Goal: Information Seeking & Learning: Learn about a topic

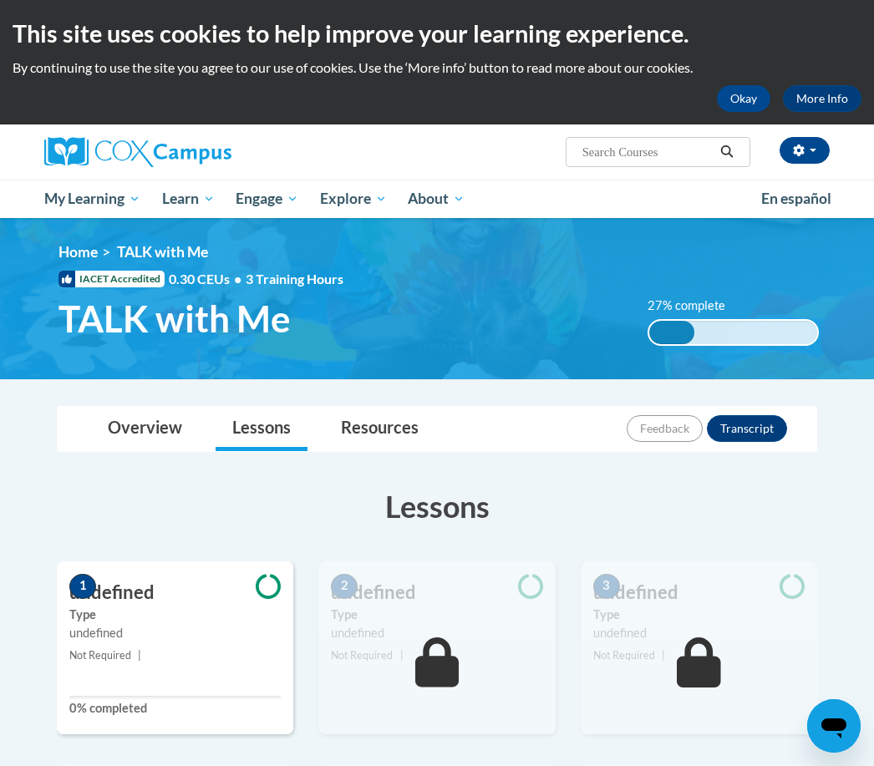
click at [691, 159] on input "Search..." at bounding box center [647, 152] width 134 height 20
type input "Read with me"
click at [737, 144] on button "Search" at bounding box center [726, 152] width 25 height 20
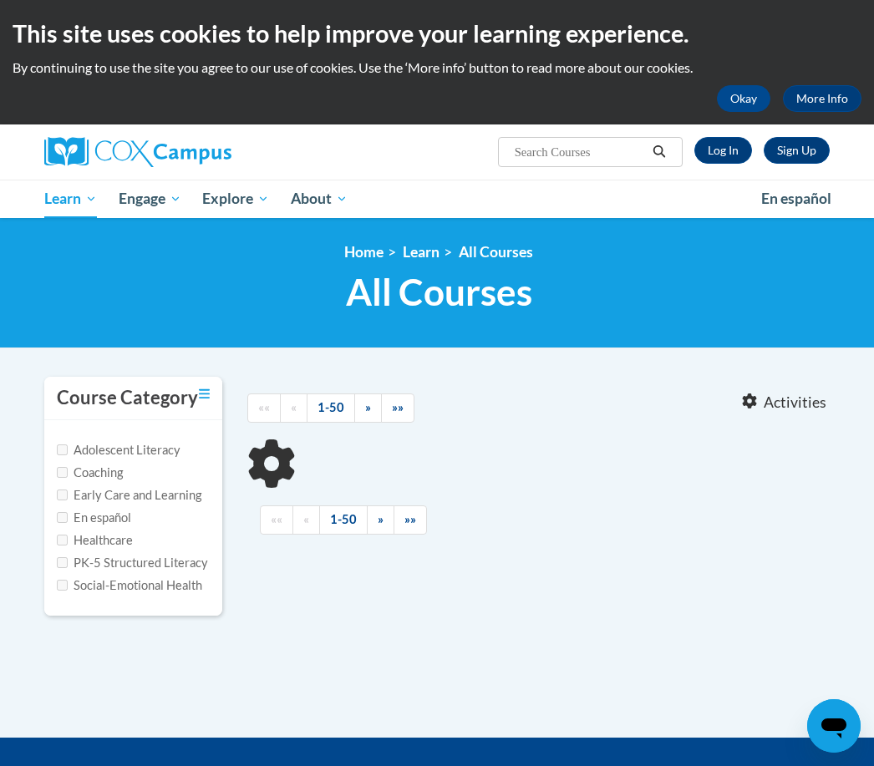
type input "Read with me"
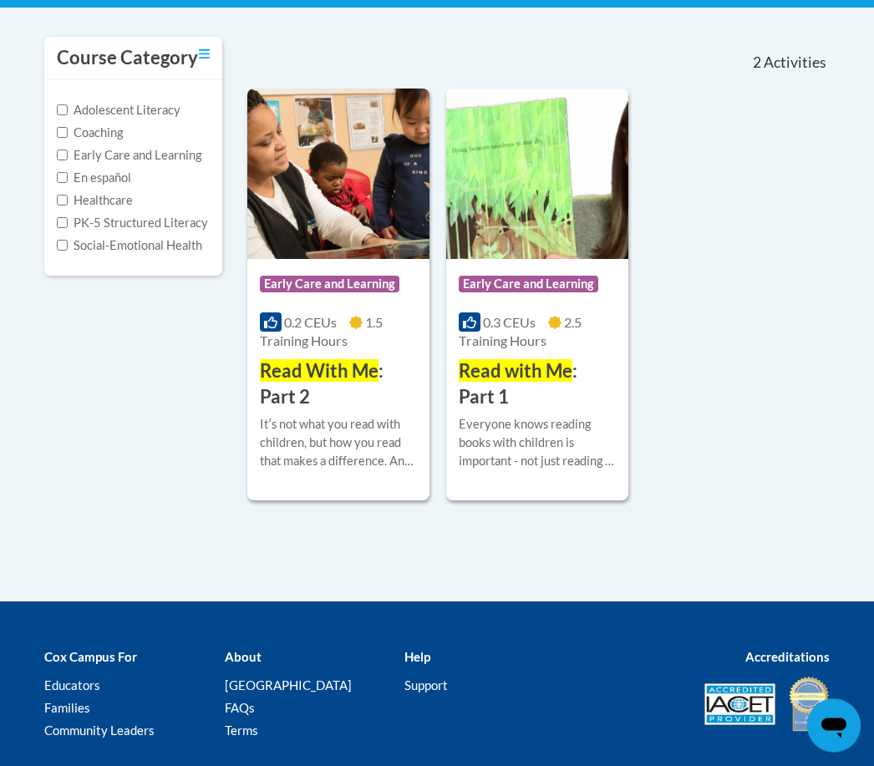
scroll to position [340, 0]
click at [535, 389] on h3 "Read with Me : Part 1" at bounding box center [537, 384] width 157 height 52
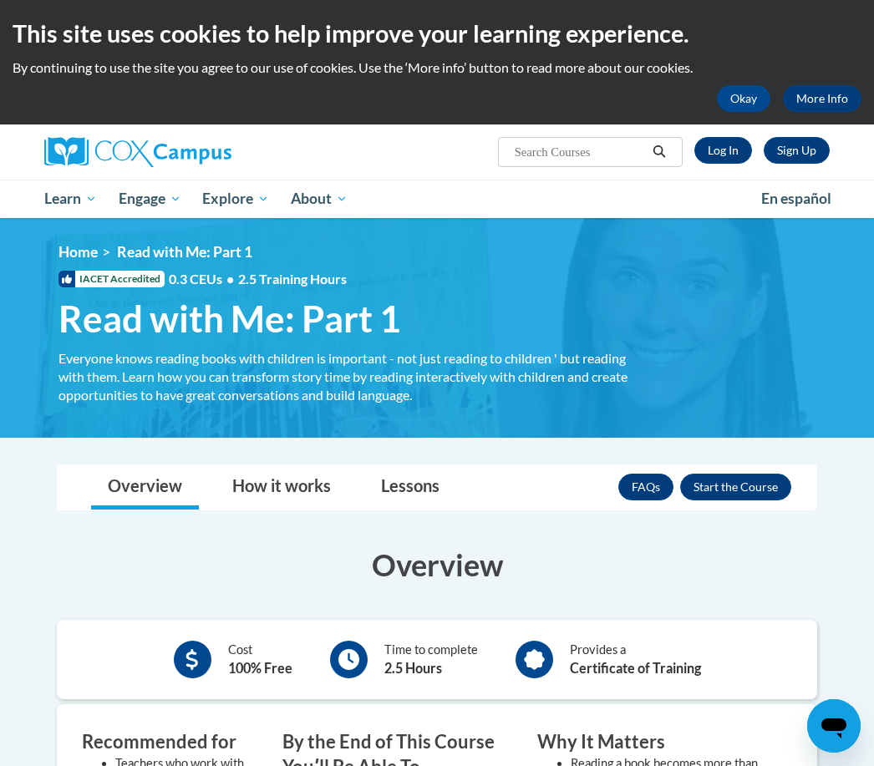
click at [737, 154] on link "Log In" at bounding box center [723, 150] width 58 height 27
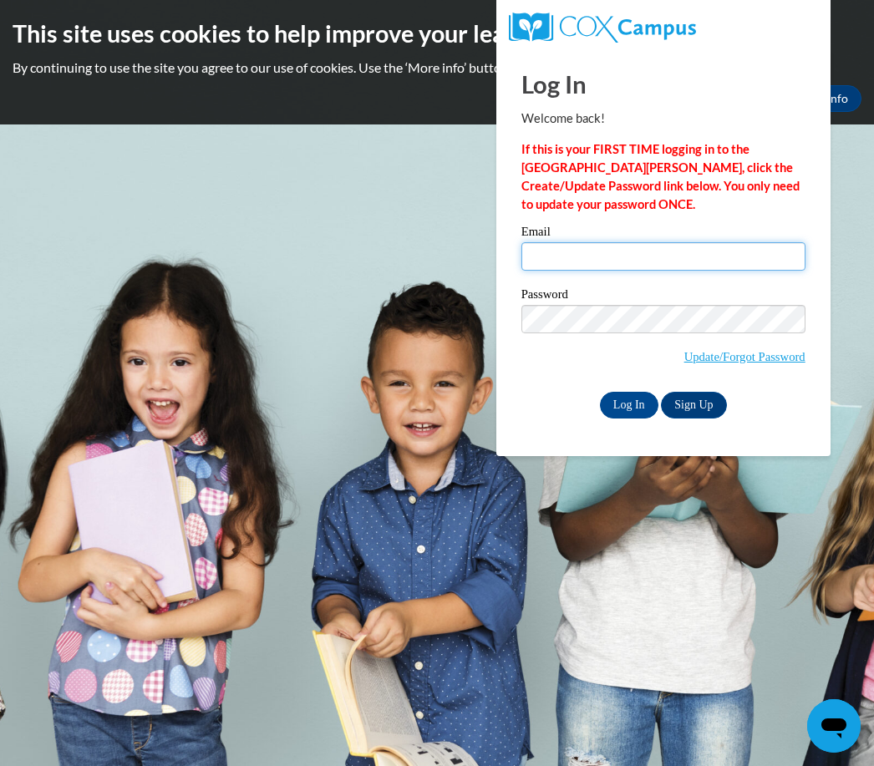
click at [605, 256] on input "Email" at bounding box center [663, 256] width 284 height 28
click at [618, 249] on input "Email" at bounding box center [663, 256] width 284 height 28
click at [634, 268] on input "Email" at bounding box center [663, 256] width 284 height 28
click at [582, 257] on input "Email" at bounding box center [663, 256] width 284 height 28
click at [696, 270] on input "Email" at bounding box center [663, 256] width 284 height 28
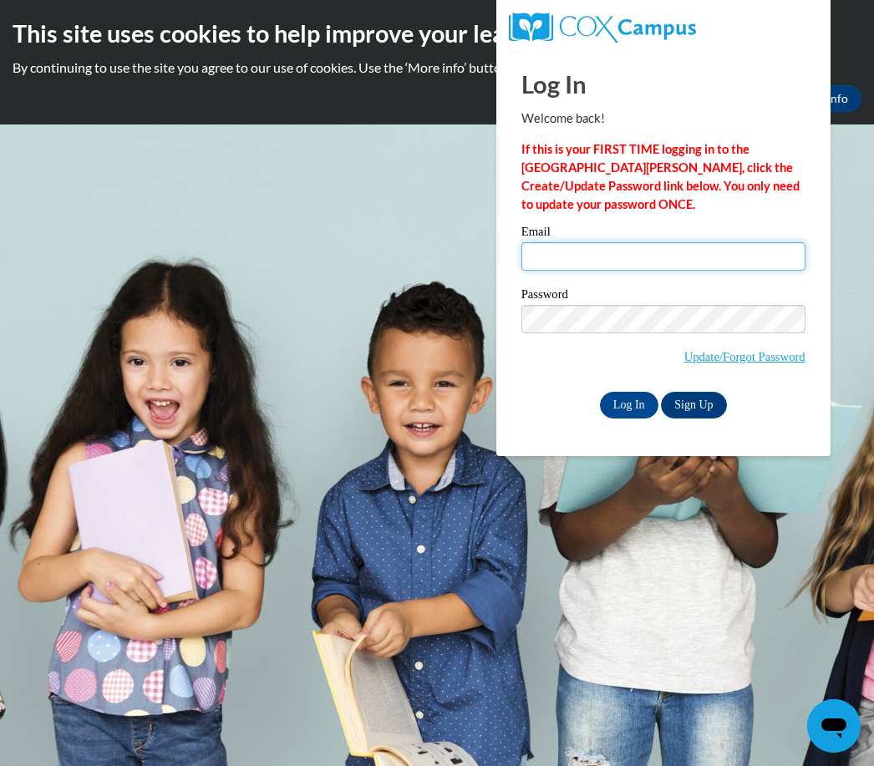
click at [601, 256] on input "Email" at bounding box center [663, 256] width 284 height 28
click at [572, 262] on input "Email" at bounding box center [663, 256] width 284 height 28
click at [698, 262] on input "Email" at bounding box center [663, 256] width 284 height 28
type input "carolynhannah57@gmail.com"
click at [628, 403] on input "Log In" at bounding box center [629, 405] width 58 height 27
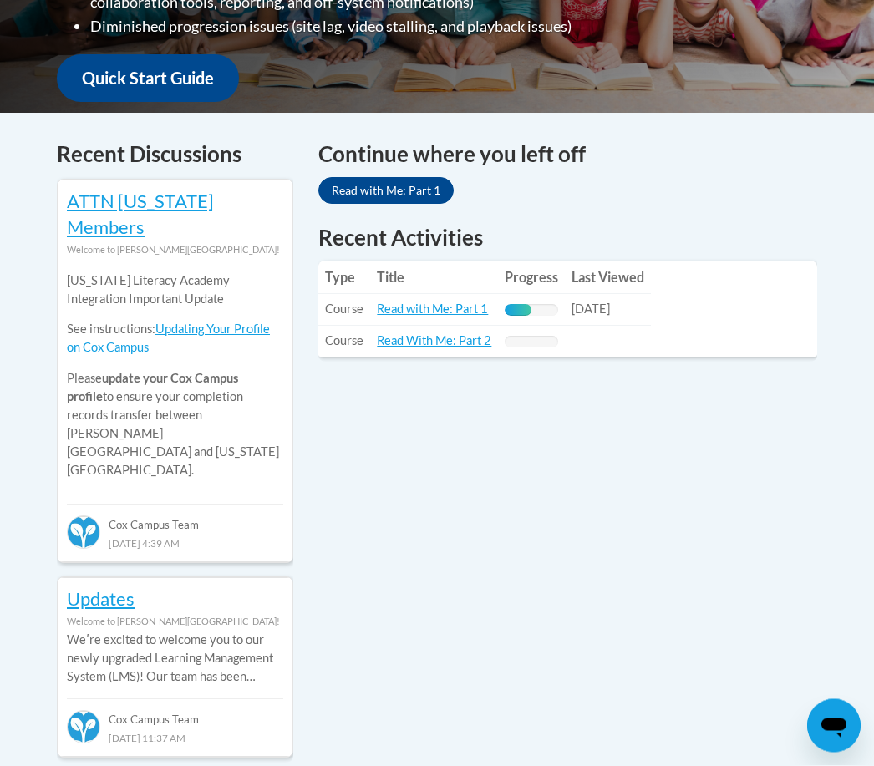
scroll to position [616, 0]
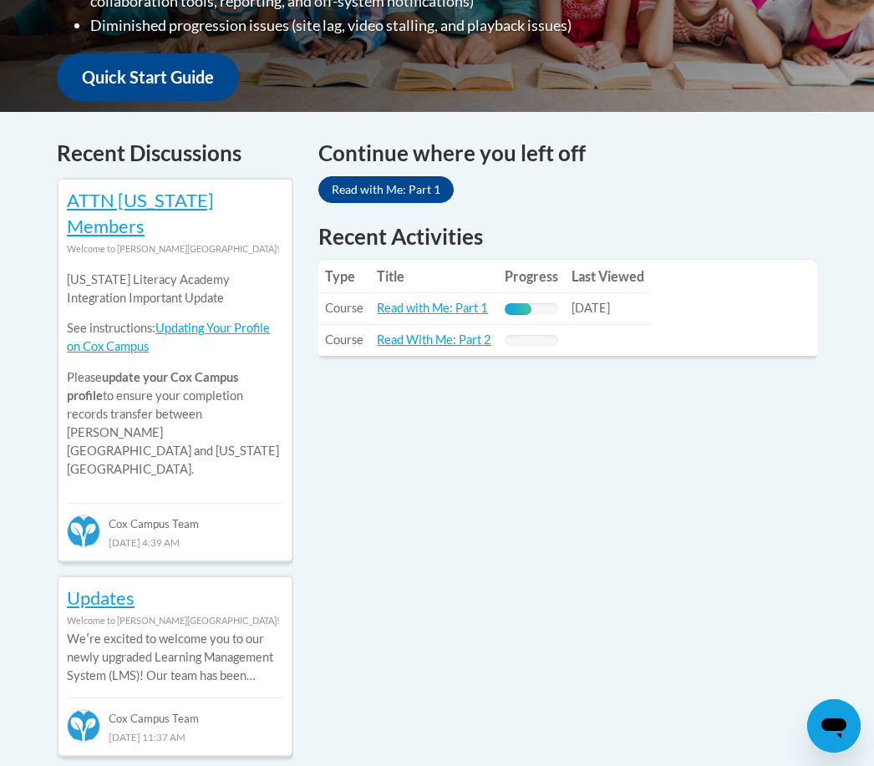
click at [454, 306] on link "Read with Me: Part 1" at bounding box center [432, 308] width 111 height 14
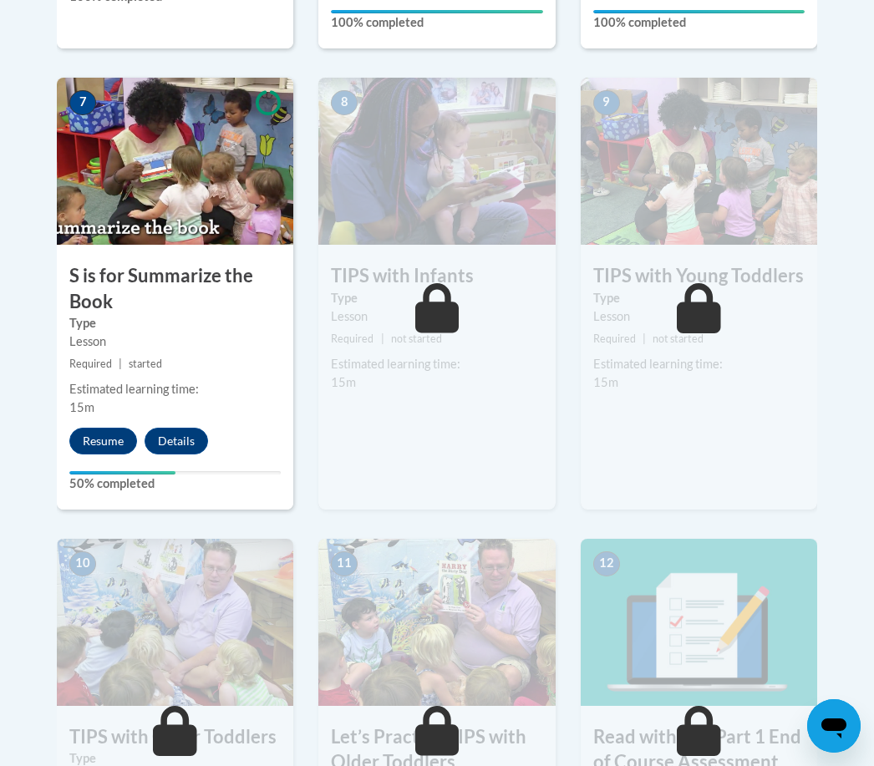
scroll to position [1372, 0]
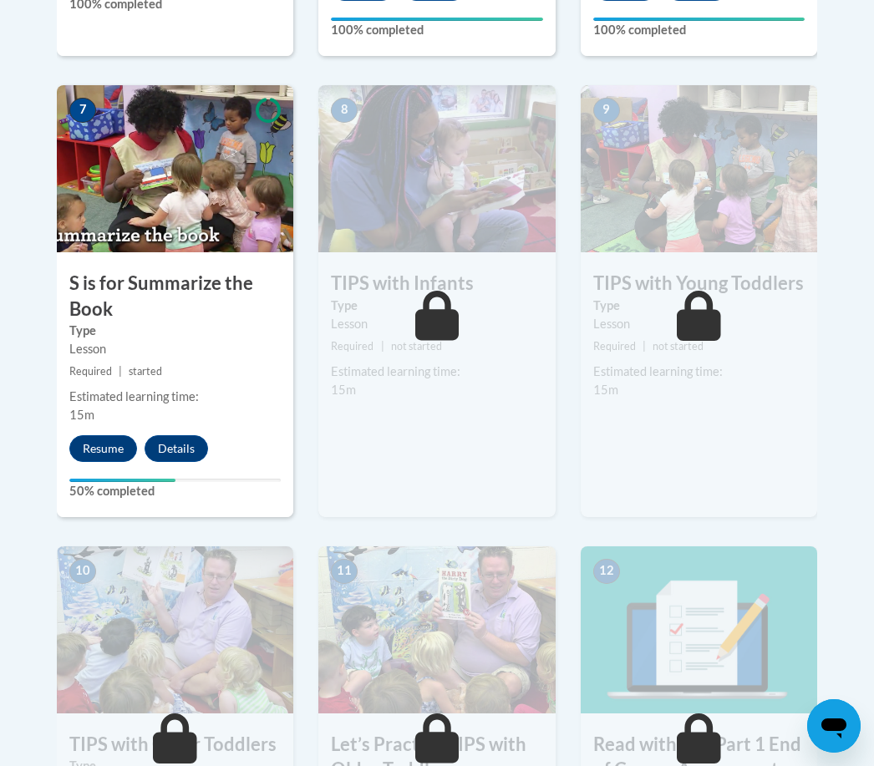
click at [127, 454] on button "Resume" at bounding box center [103, 448] width 68 height 27
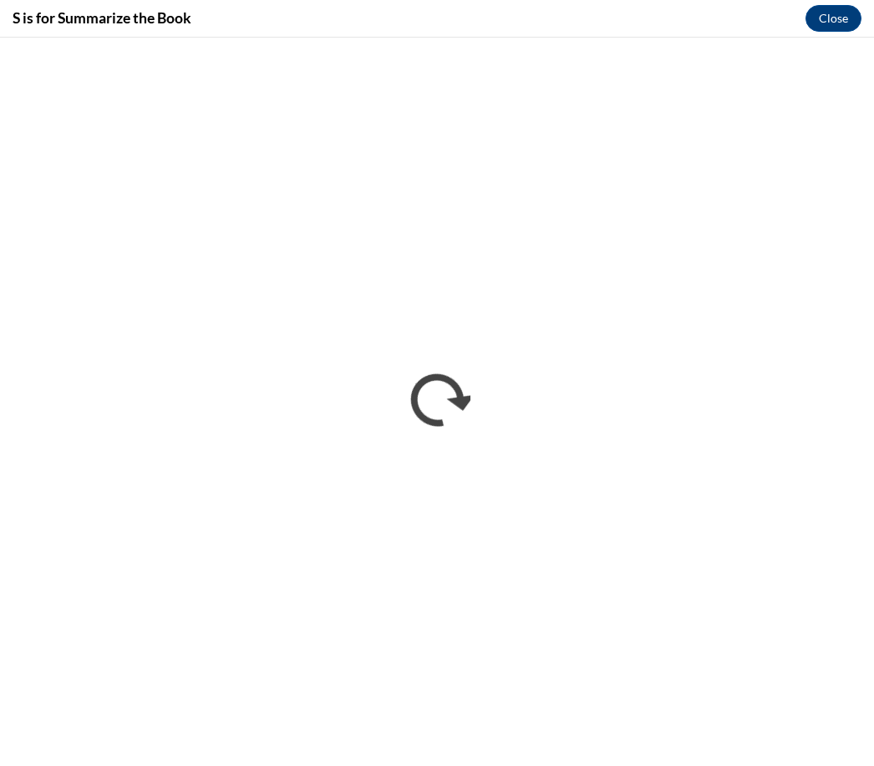
scroll to position [0, 0]
